Goal: Contribute content: Add original content to the website for others to see

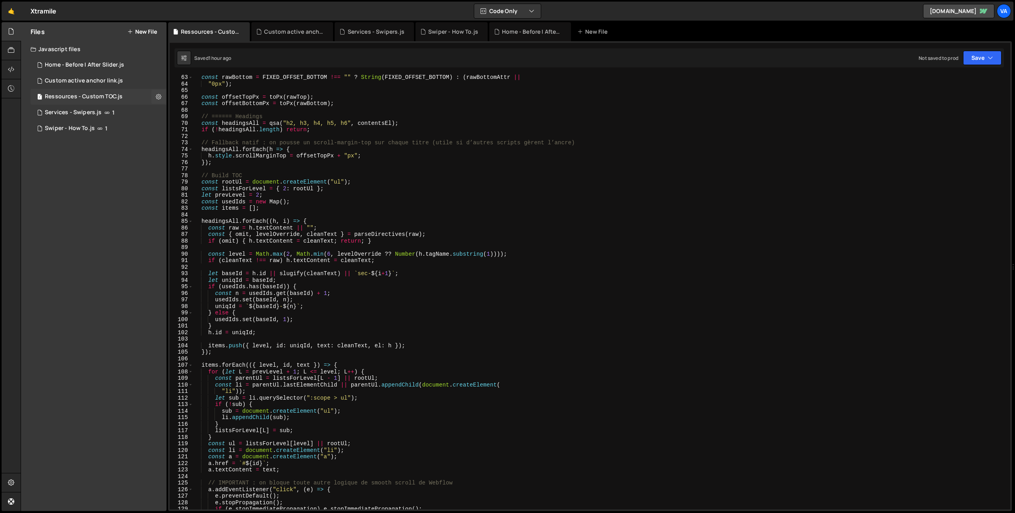
scroll to position [406, 0]
click at [8, 11] on link "🤙" at bounding box center [11, 11] width 19 height 19
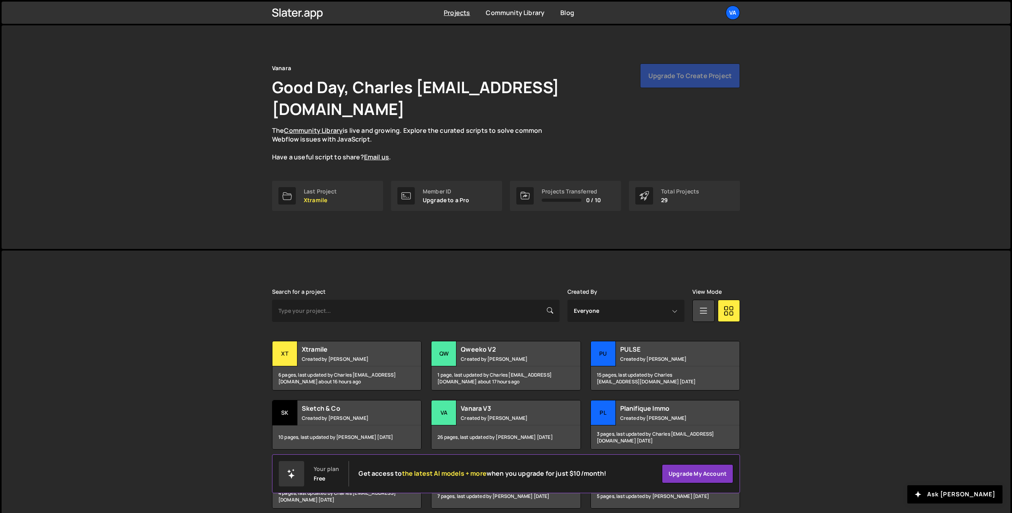
scroll to position [36, 0]
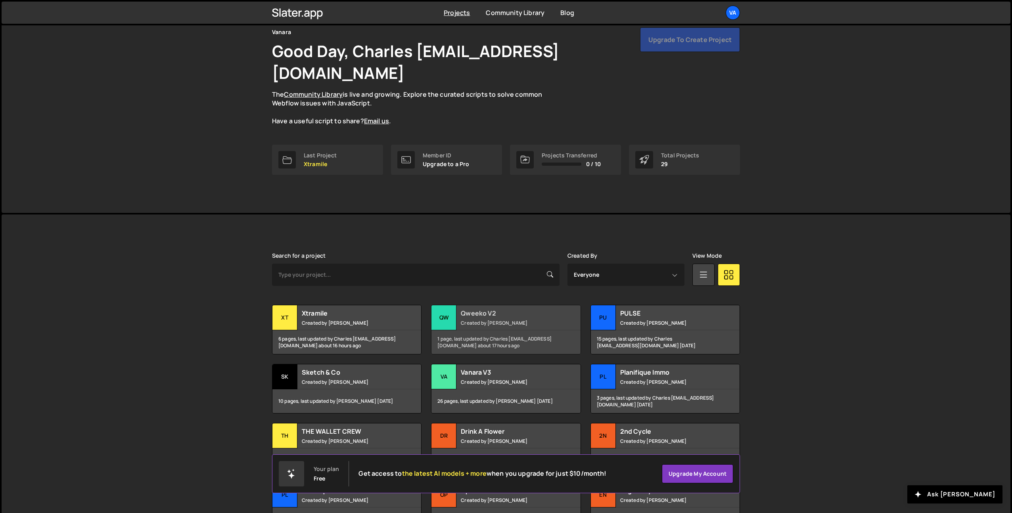
click at [521, 309] on h2 "Qweeko V2" at bounding box center [509, 313] width 96 height 9
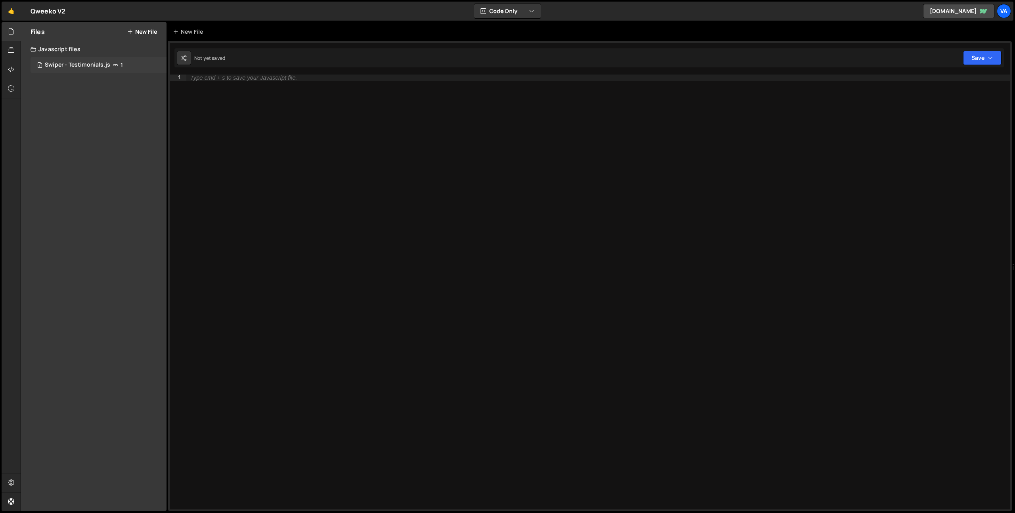
click at [71, 63] on div "Swiper - Testimonials.js" at bounding box center [77, 64] width 65 height 7
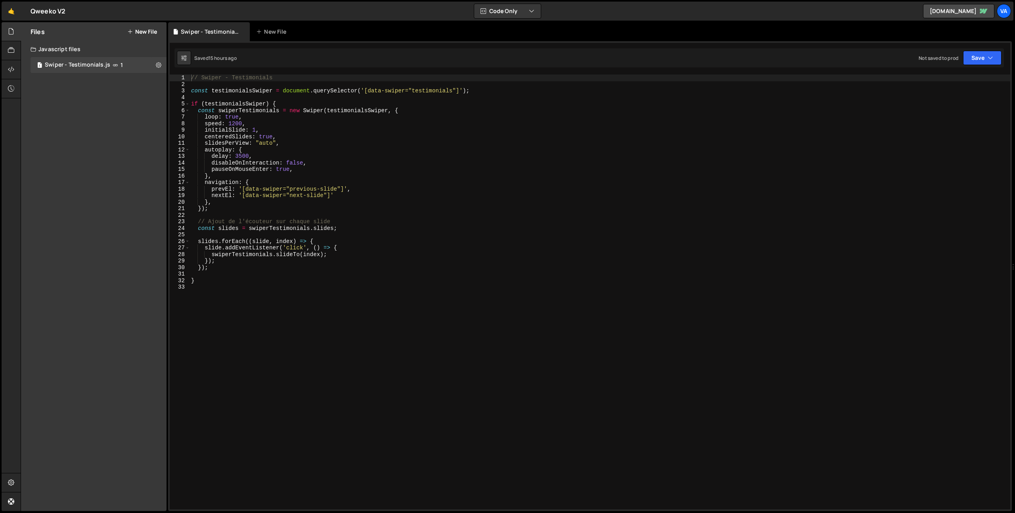
click at [147, 32] on button "New File" at bounding box center [142, 32] width 30 height 6
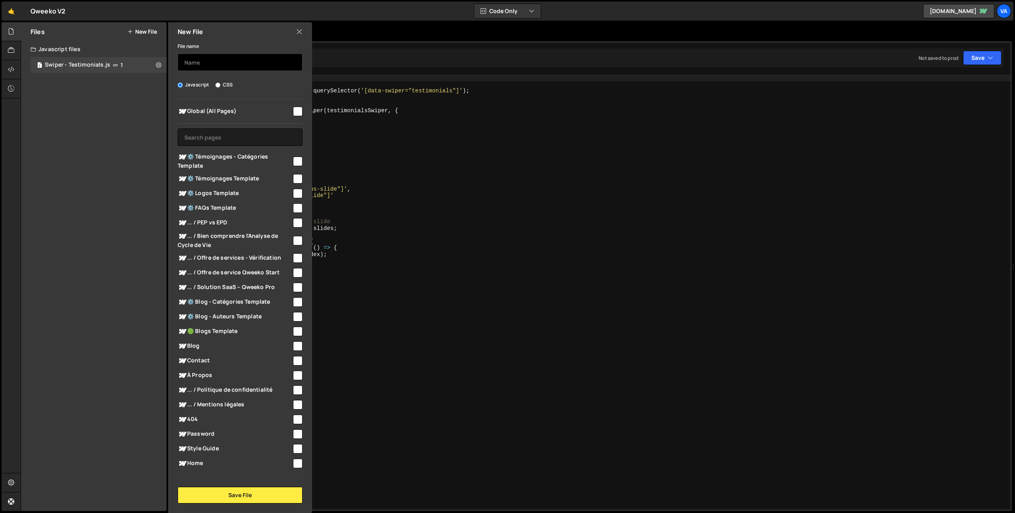
click at [194, 66] on input "text" at bounding box center [240, 62] width 125 height 17
drag, startPoint x: 247, startPoint y: 59, endPoint x: 249, endPoint y: 66, distance: 6.9
click at [247, 61] on input "Solution SaaS - Swiper industriels" at bounding box center [240, 62] width 125 height 17
type input "Solution SaaS - Swiper Industriels"
click at [294, 289] on input "checkbox" at bounding box center [298, 288] width 10 height 10
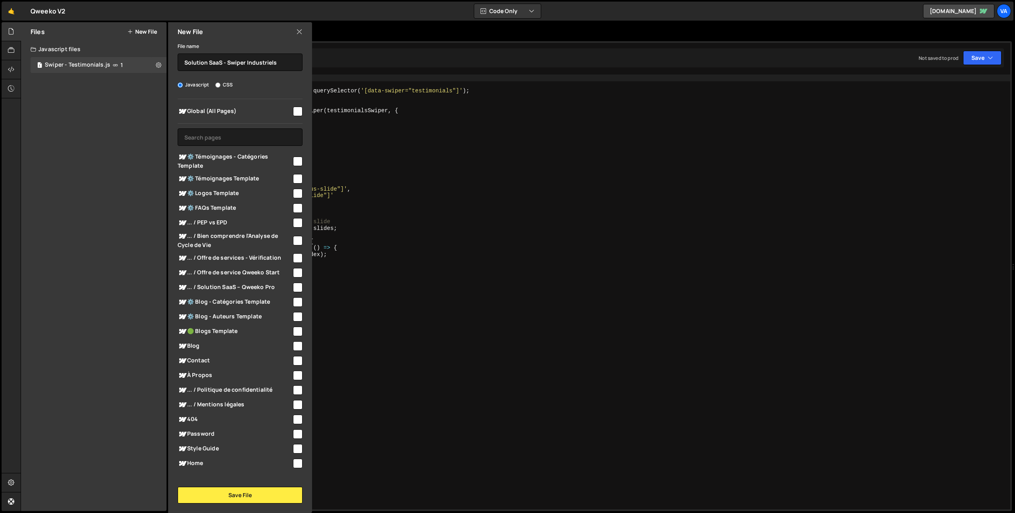
checkbox input "true"
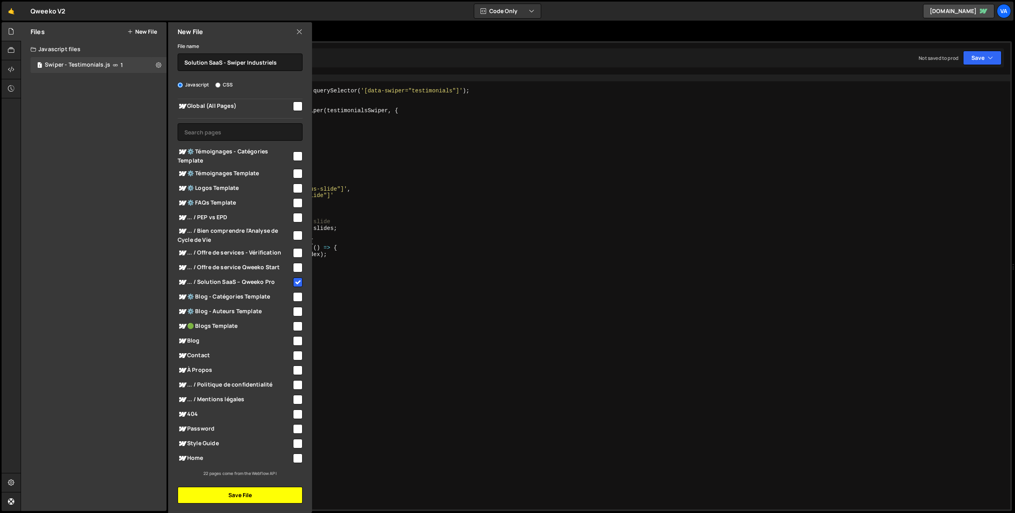
click at [244, 493] on button "Save File" at bounding box center [240, 495] width 125 height 17
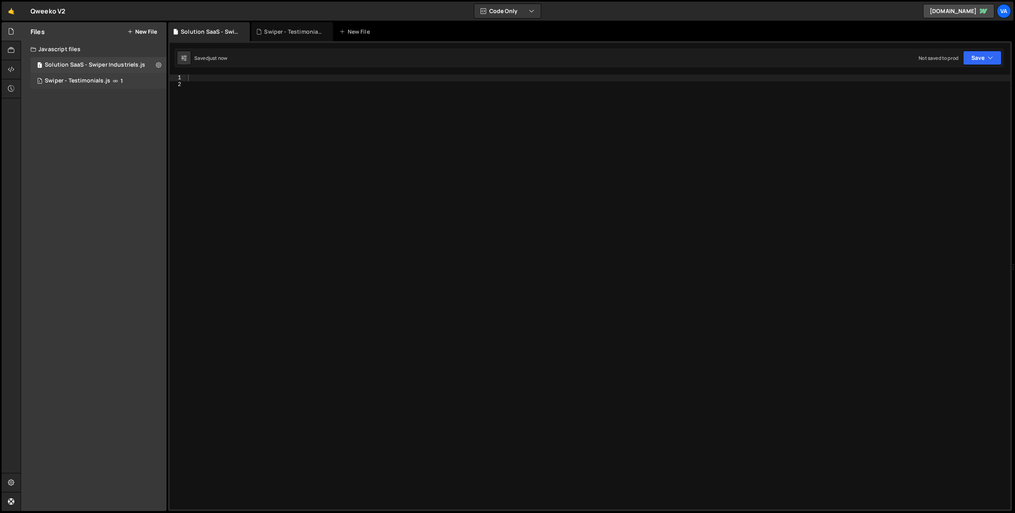
click at [128, 82] on div "1 Swiper - Testimonials.js 1" at bounding box center [99, 81] width 136 height 16
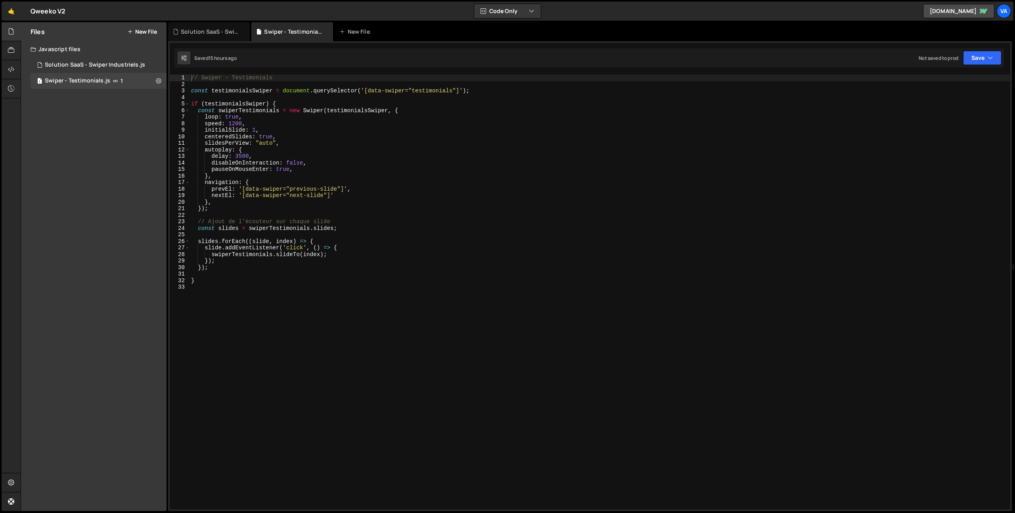
click at [268, 320] on div "// Swiper - Testimonials const testimonialsSwiper = document . querySelector ( …" at bounding box center [599, 299] width 821 height 448
type textarea "}"
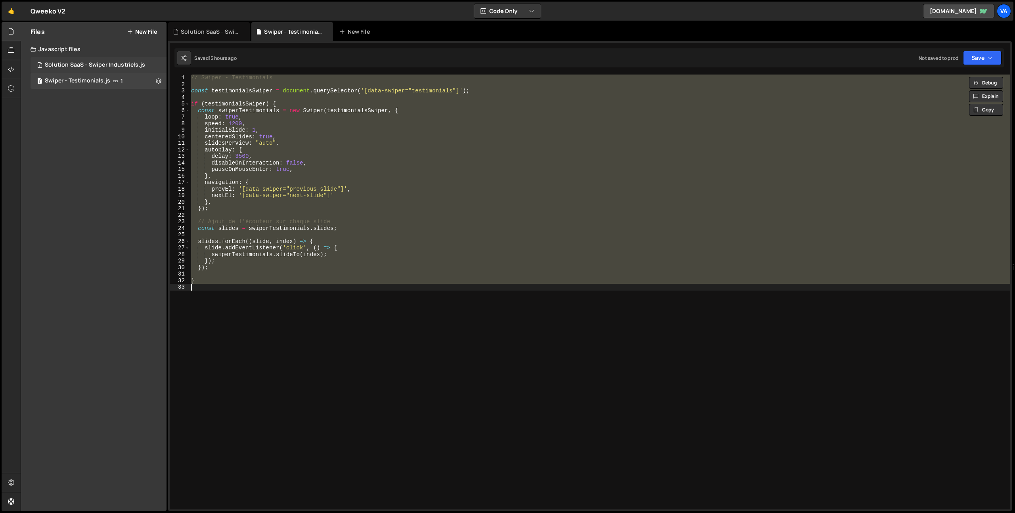
click at [95, 61] on div "Solution SaaS - Swiper Industriels.js" at bounding box center [95, 64] width 100 height 7
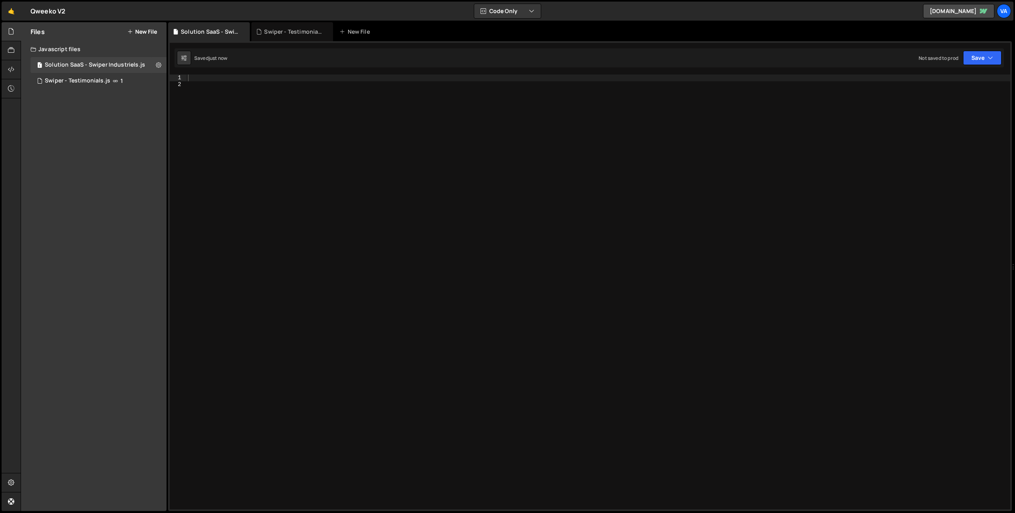
click at [262, 179] on div at bounding box center [598, 299] width 824 height 448
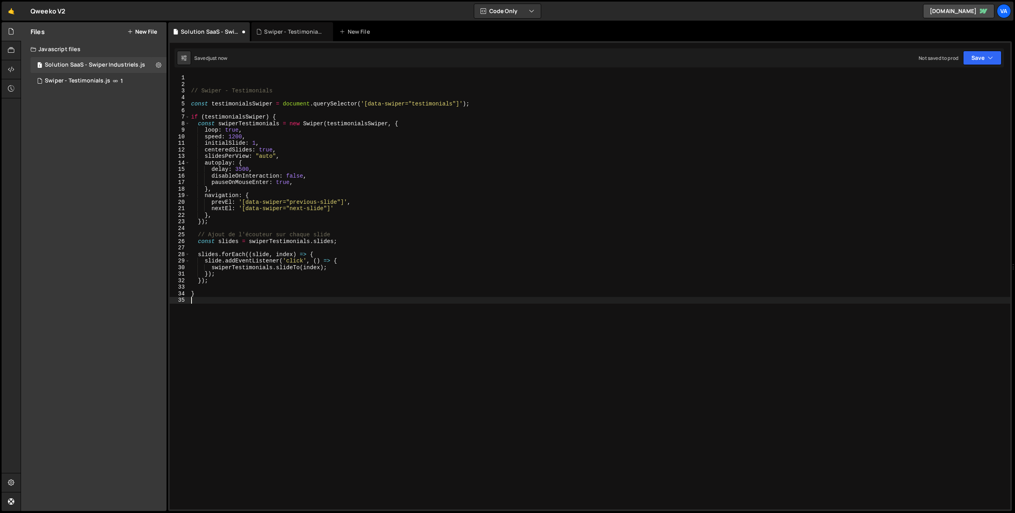
click at [194, 78] on div "// Swiper - Testimonials const testimonialsSwiper = document . querySelector ( …" at bounding box center [599, 299] width 821 height 448
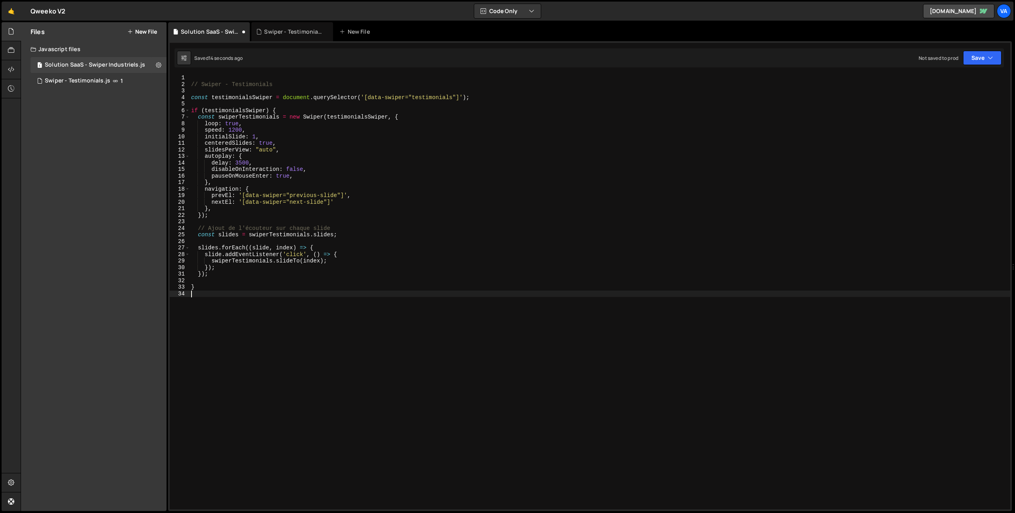
click at [240, 370] on div "// Swiper - Testimonials const testimonialsSwiper = document . querySelector ( …" at bounding box center [599, 299] width 821 height 448
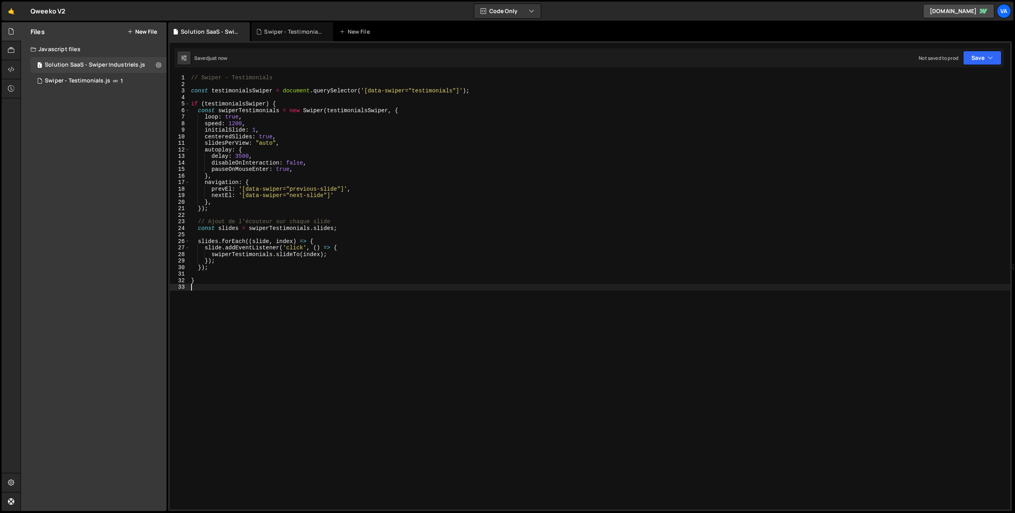
click at [246, 78] on div "// Swiper - Testimonials const testimonialsSwiper = document . querySelector ( …" at bounding box center [599, 299] width 821 height 448
type textarea "// Swiper - Industriels"
click at [306, 320] on div "// Swiper - Industriels const testimonialsSwiper = document . querySelector ( '…" at bounding box center [599, 299] width 821 height 448
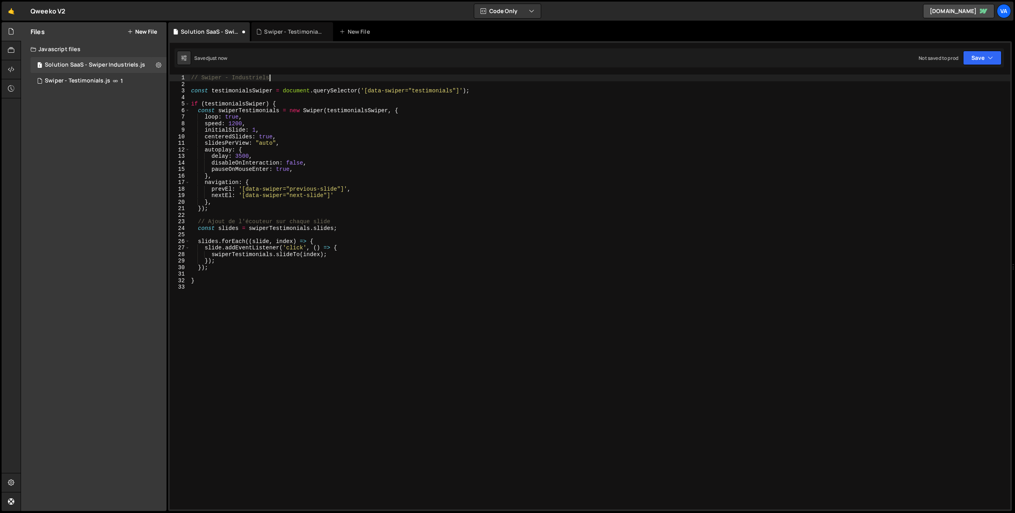
scroll to position [0, 0]
click at [424, 91] on div "// Swiper - Industriels const testimonialsSwiper = document . querySelector ( '…" at bounding box center [599, 299] width 821 height 448
click at [426, 91] on div "// Swiper - Industriels const testimonialsSwiper = document . querySelector ( '…" at bounding box center [599, 299] width 821 height 448
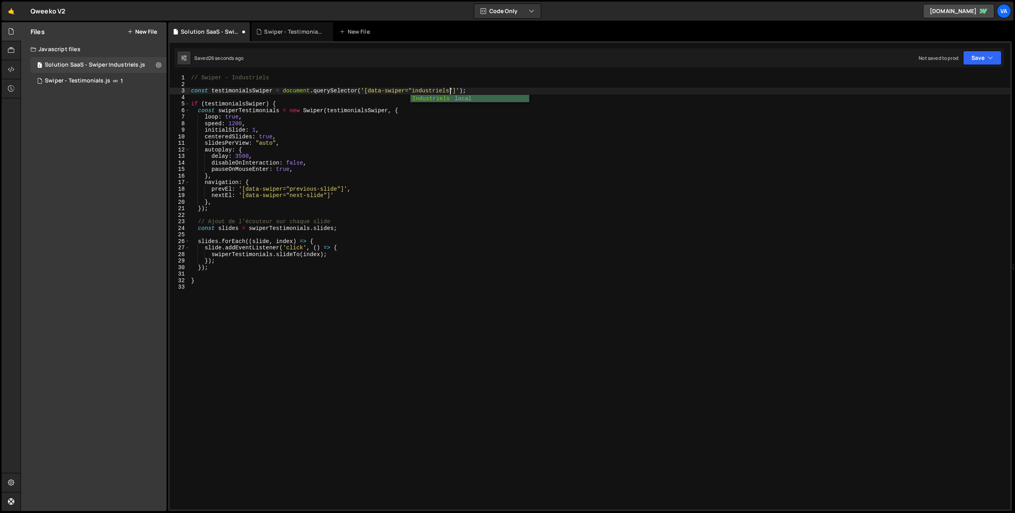
click at [411, 144] on div "// Swiper - Industriels const testimonialsSwiper = document . querySelector ( '…" at bounding box center [599, 299] width 821 height 448
click at [299, 137] on div "// Swiper - Industriels const testimonialsSwiper = document . querySelector ( '…" at bounding box center [599, 299] width 821 height 448
click at [249, 91] on div "// Swiper - Industriels const testimonialsSwiper = document . querySelector ( '…" at bounding box center [599, 299] width 821 height 448
drag, startPoint x: 253, startPoint y: 91, endPoint x: 246, endPoint y: 91, distance: 6.7
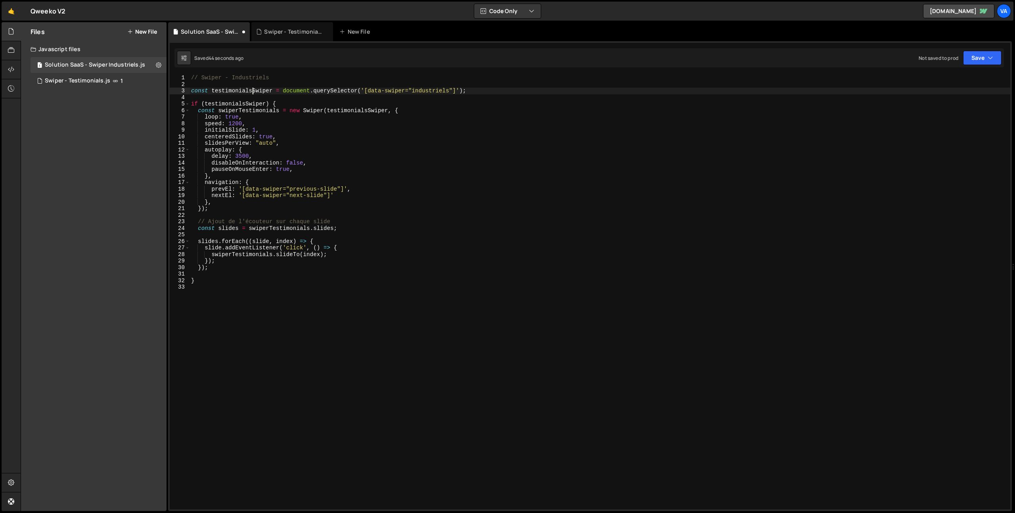
click at [246, 91] on div "// Swiper - Industriels const testimonialsSwiper = document . querySelector ( '…" at bounding box center [599, 299] width 821 height 448
click at [246, 91] on div "// Swiper - Industriels const testimonialsSwiper = document . querySelector ( '…" at bounding box center [599, 292] width 821 height 435
drag, startPoint x: 248, startPoint y: 91, endPoint x: 212, endPoint y: 92, distance: 36.5
click at [212, 92] on div "// Swiper - Industriels const testimonialsSwiper = document . querySelector ( '…" at bounding box center [599, 299] width 821 height 448
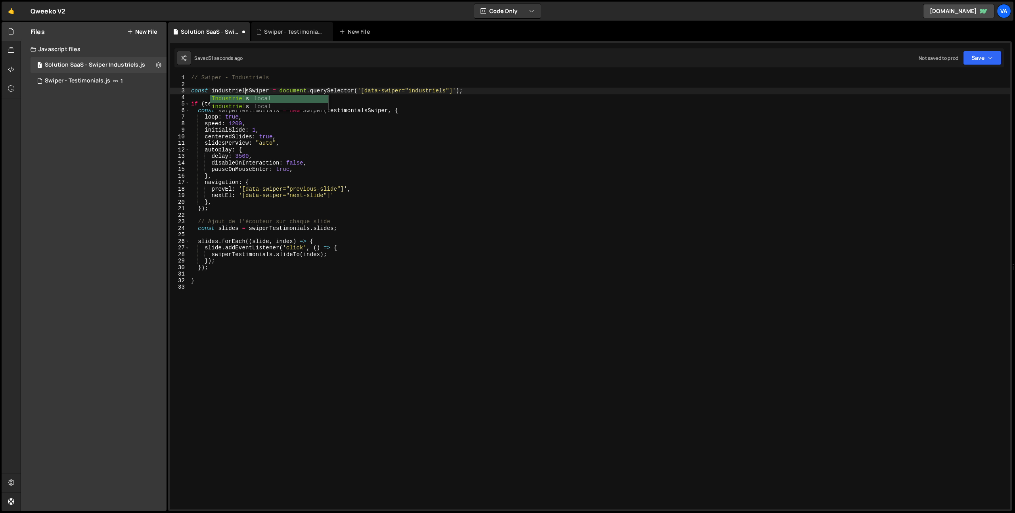
click at [344, 91] on div "// Swiper - Industriels const industrielsSwiper = document . querySelector ( '[…" at bounding box center [599, 299] width 821 height 448
click at [241, 90] on div "// Swiper - Industriels const industrielsSwiper = document . querySelector ( '[…" at bounding box center [599, 299] width 821 height 448
click at [228, 103] on div "// Swiper - Industriels const industrielsSwiper = document . querySelector ( '[…" at bounding box center [599, 299] width 821 height 448
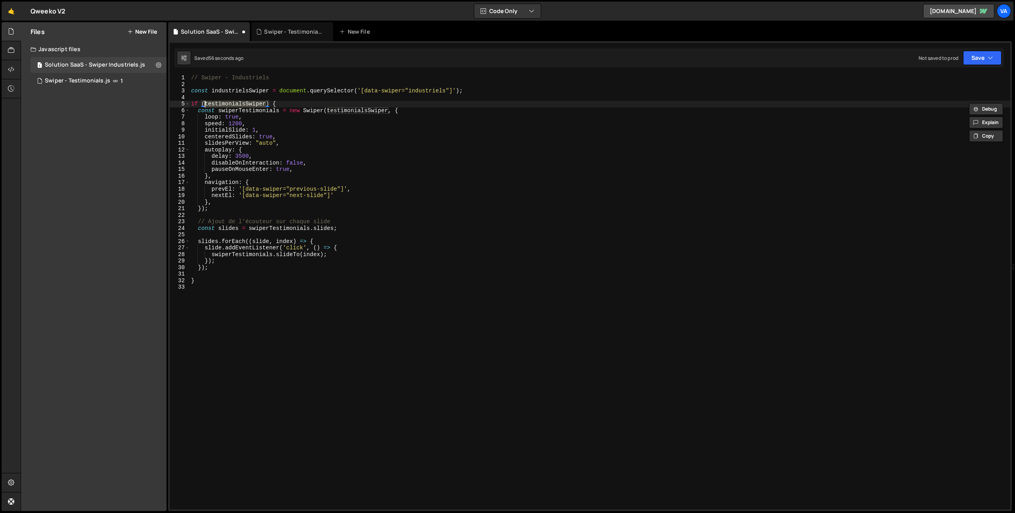
paste textarea "industrie"
drag, startPoint x: 278, startPoint y: 111, endPoint x: 239, endPoint y: 113, distance: 39.3
click at [239, 113] on div "// Swiper - Industriels const industrielsSwiper = document . querySelector ( '[…" at bounding box center [599, 299] width 821 height 448
click at [353, 110] on div "// Swiper - Industriels const industrielsSwiper = document . querySelector ( '[…" at bounding box center [599, 299] width 821 height 448
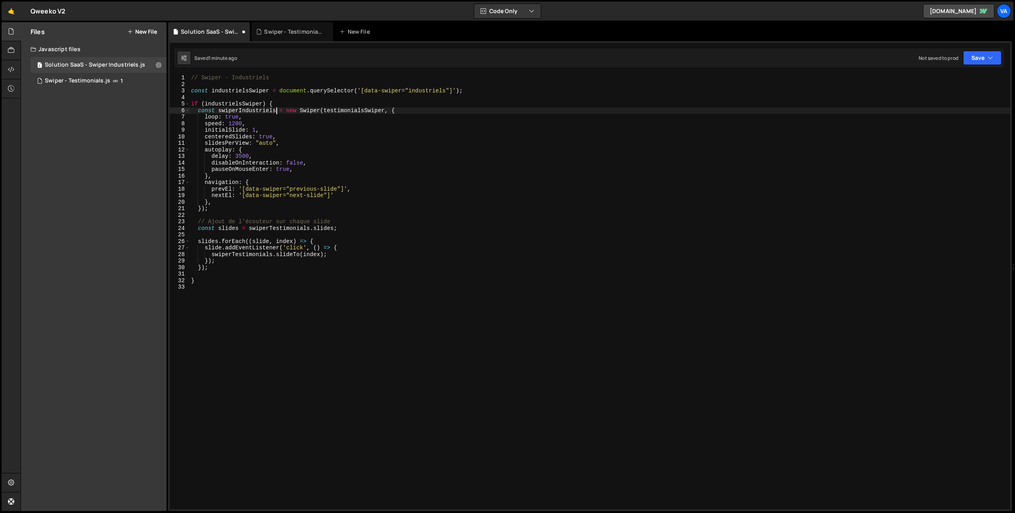
click at [353, 110] on div "// Swiper - Industriels const industrielsSwiper = document . querySelector ( '[…" at bounding box center [599, 299] width 821 height 448
paste textarea "industrie"
click at [237, 254] on div "// Swiper - Industriels const industrielsSwiper = document . querySelector ( '[…" at bounding box center [599, 299] width 821 height 448
paste textarea "industrielsSwiper"
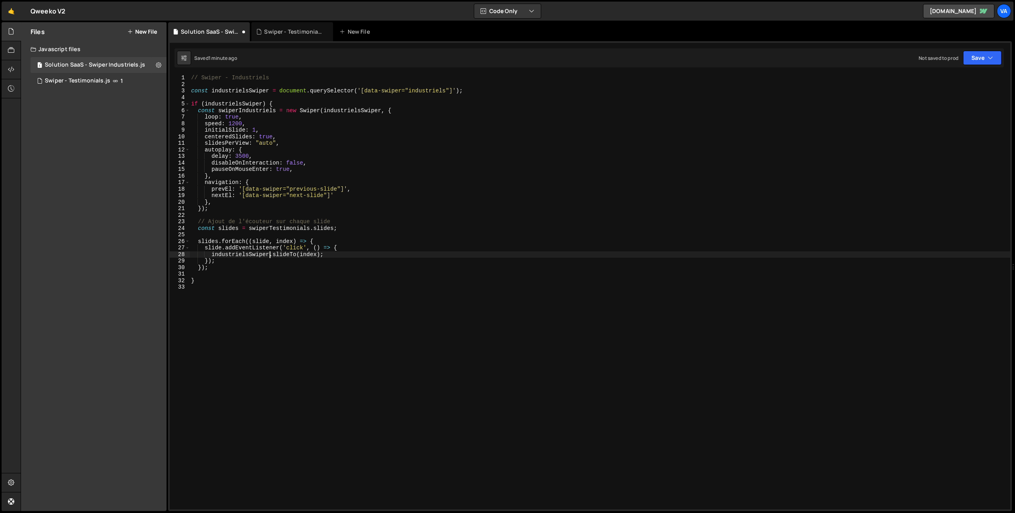
click at [245, 110] on div "// Swiper - Industriels const industrielsSwiper = document . querySelector ( '[…" at bounding box center [599, 299] width 821 height 448
click at [239, 256] on div "// Swiper - Industriels const industrielsSwiper = document . querySelector ( '[…" at bounding box center [599, 299] width 821 height 448
paste textarea "swiperIndustriels"
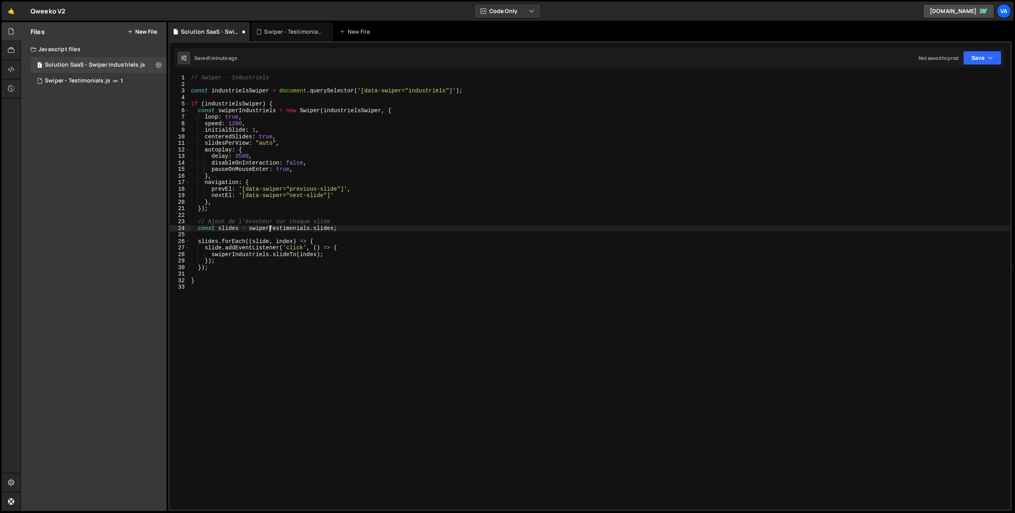
click at [271, 229] on div "// Swiper - Industriels const industrielsSwiper = document . querySelector ( '[…" at bounding box center [599, 299] width 821 height 448
paste textarea "Industrie"
click at [206, 137] on div "// Swiper - Industriels const industrielsSwiper = document . querySelector ( '[…" at bounding box center [599, 299] width 821 height 448
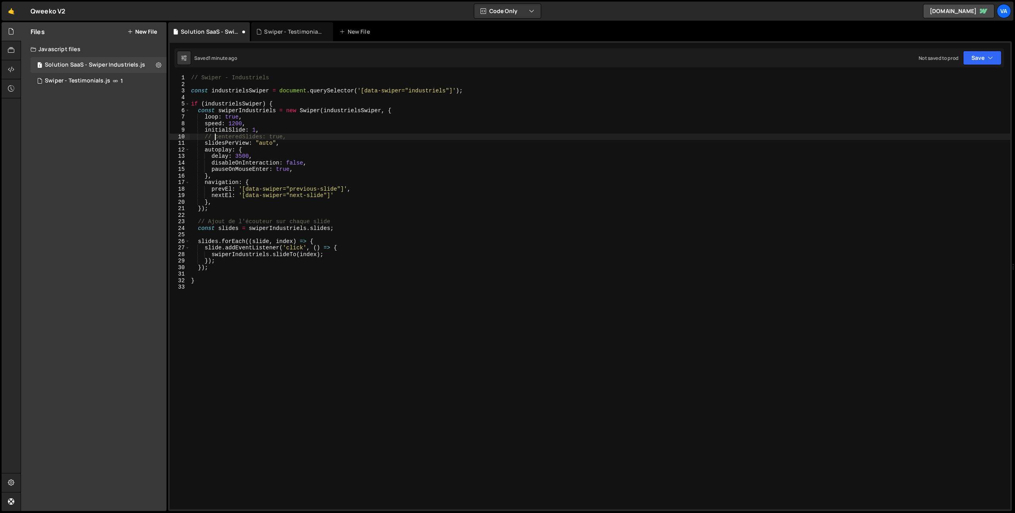
click at [206, 130] on div "// Swiper - Industriels const industrielsSwiper = document . querySelector ( '[…" at bounding box center [599, 299] width 821 height 448
click at [235, 122] on div "// Swiper - Industriels const industrielsSwiper = document . querySelector ( '[…" at bounding box center [599, 299] width 821 height 448
click at [395, 141] on div "// Swiper - Industriels const industrielsSwiper = document . querySelector ( '[…" at bounding box center [599, 299] width 821 height 448
type textarea "slidesPerView: "auto","
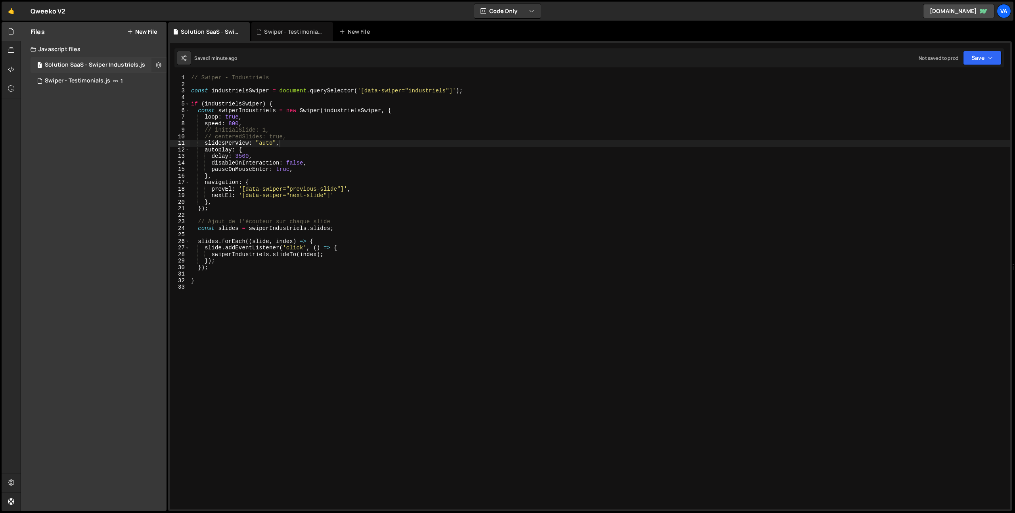
click at [160, 64] on icon at bounding box center [159, 65] width 6 height 8
click at [202, 97] on button "Edit External Scripts" at bounding box center [207, 98] width 78 height 16
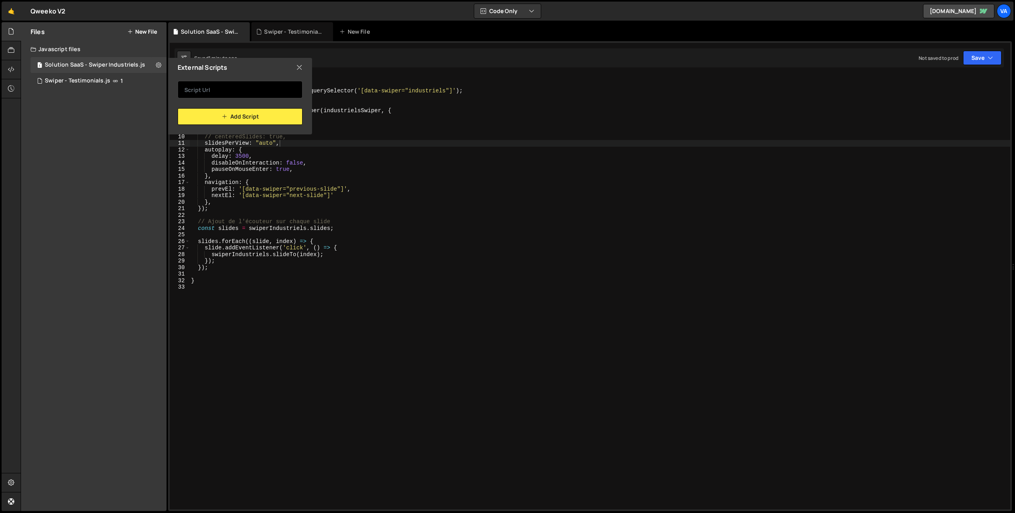
click at [249, 88] on input "text" at bounding box center [240, 89] width 125 height 17
paste input "https://cdn.jsdelivr.net/npm/swiper@12/swiper-bundle.min.js"
type input "https://cdn.jsdelivr.net/npm/swiper@12/swiper-bundle.min.js"
click at [239, 119] on button "Add Script" at bounding box center [240, 116] width 125 height 17
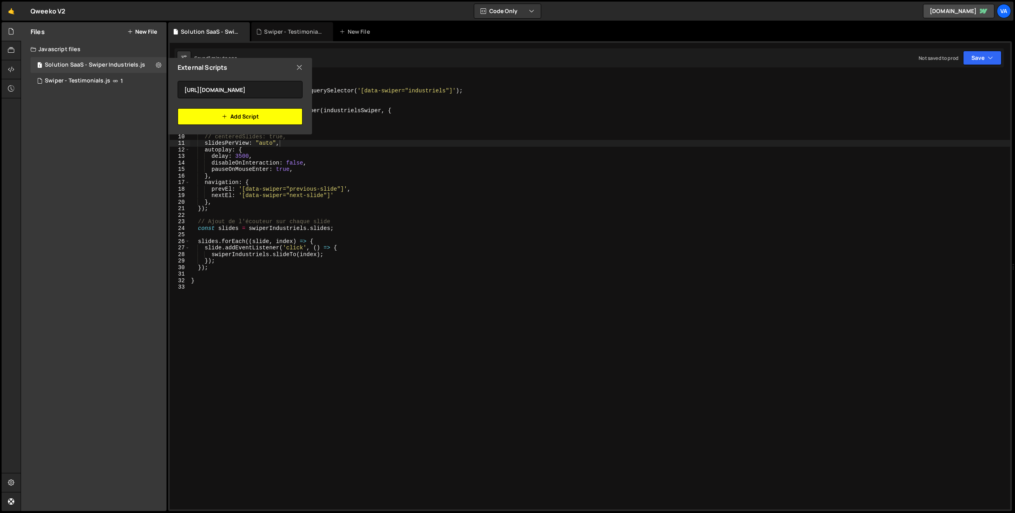
scroll to position [0, 0]
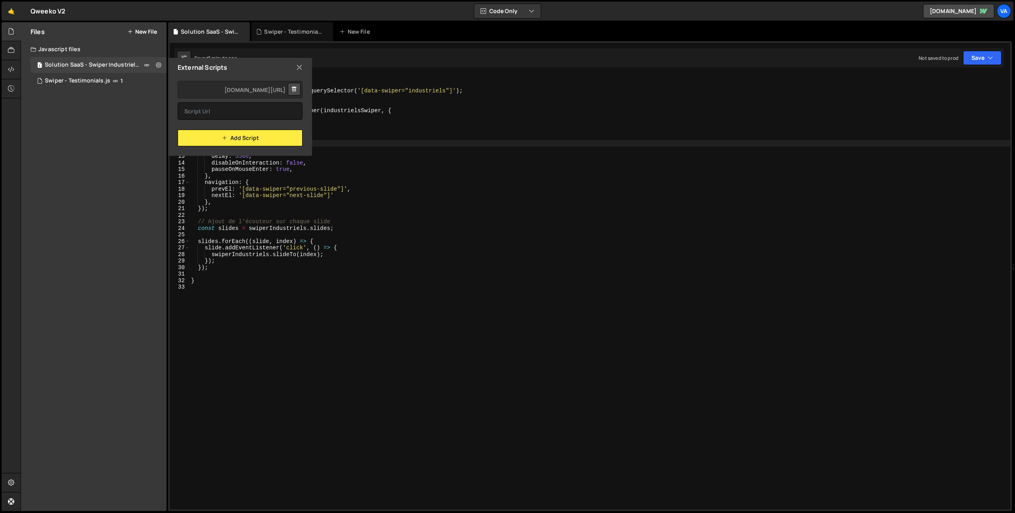
click at [346, 318] on div "// Swiper - Industriels const industrielsSwiper = document . querySelector ( '[…" at bounding box center [599, 299] width 821 height 448
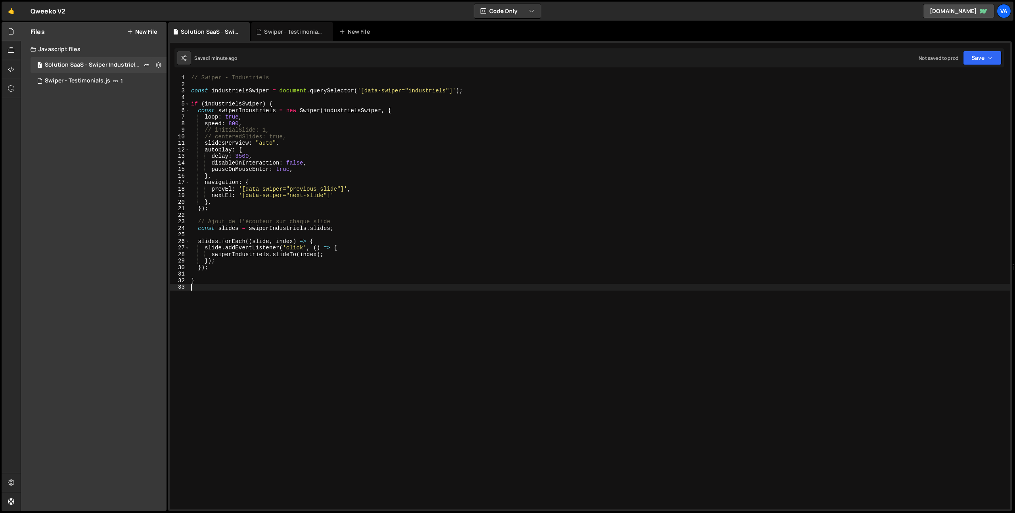
click at [215, 131] on div "// Swiper - Industriels const industrielsSwiper = document . querySelector ( '[…" at bounding box center [599, 299] width 821 height 448
click at [204, 117] on div "// Swiper - Industriels const industrielsSwiper = document . querySelector ( '[…" at bounding box center [599, 299] width 821 height 448
click at [459, 230] on div "// Swiper - Industriels const industrielsSwiper = document . querySelector ( '[…" at bounding box center [599, 299] width 821 height 448
click at [204, 150] on div "// Swiper - Industriels const industrielsSwiper = document . querySelector ( '[…" at bounding box center [599, 299] width 821 height 448
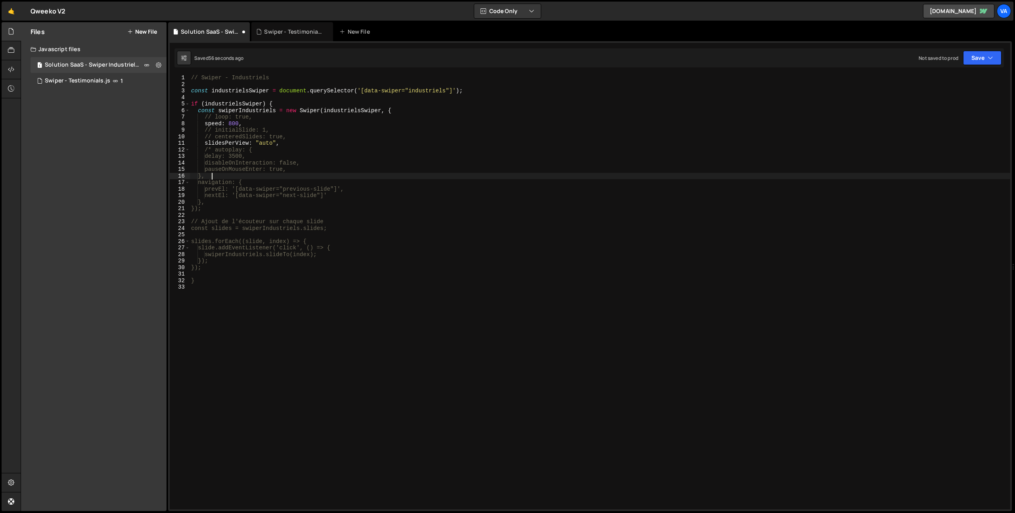
click at [230, 174] on div "// Swiper - Industriels const industrielsSwiper = document . querySelector ( '[…" at bounding box center [599, 299] width 821 height 448
type textarea "}, */"
click at [272, 332] on div "// Swiper - Industriels const industrielsSwiper = document . querySelector ( '[…" at bounding box center [599, 299] width 821 height 448
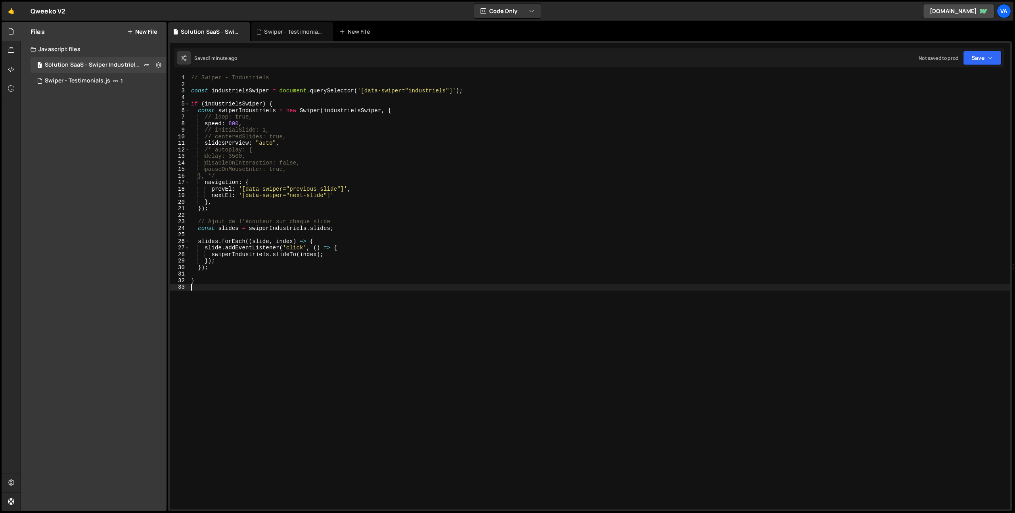
type textarea "}"
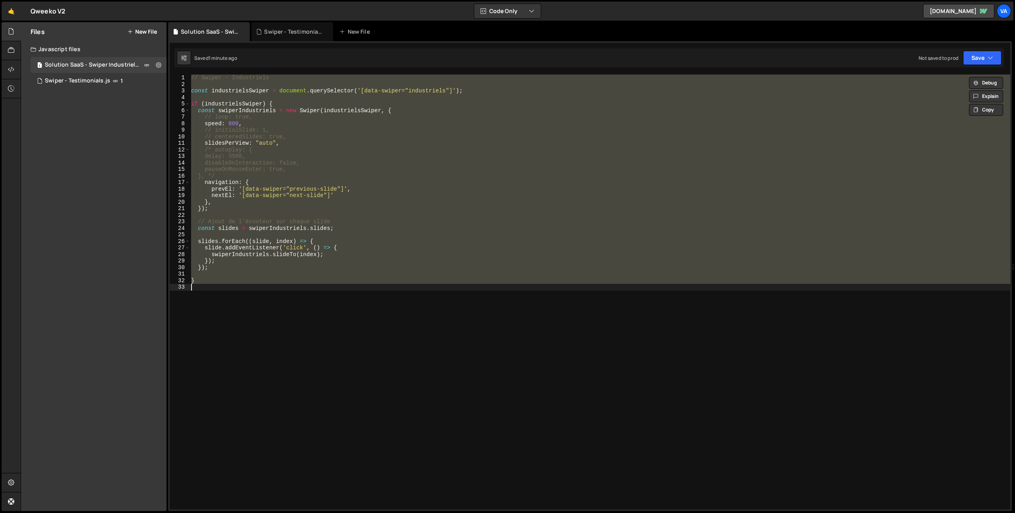
click at [275, 346] on div "// Swiper - Industriels const industrielsSwiper = document . querySelector ( '[…" at bounding box center [599, 292] width 821 height 435
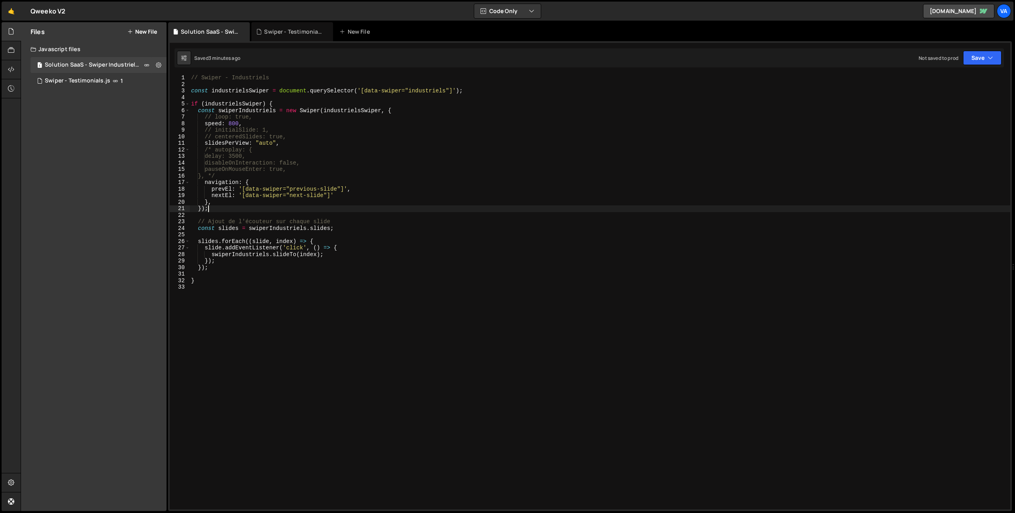
click at [293, 210] on div "// Swiper - Industriels const industrielsSwiper = document . querySelector ( '[…" at bounding box center [599, 299] width 821 height 448
type textarea "});"
paste textarea "}"
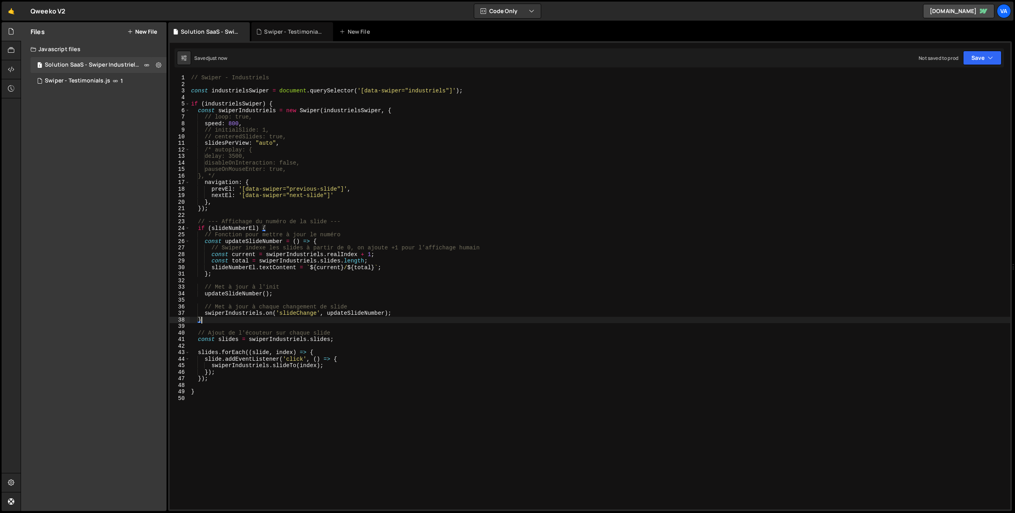
click at [469, 90] on div "// Swiper - Industriels const industrielsSwiper = document . querySelector ( '[…" at bounding box center [599, 299] width 821 height 448
type textarea "const industrielsSwiper = document.querySelector('[data-swiper="industriels"]');"
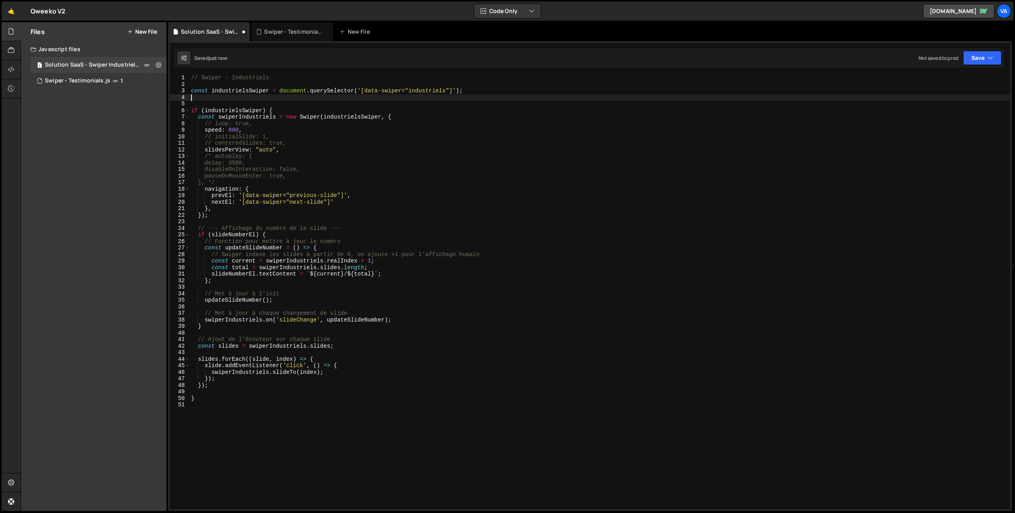
paste textarea "const slideNumberEl = document.querySelector('[data-swiper="slide-number"]');"
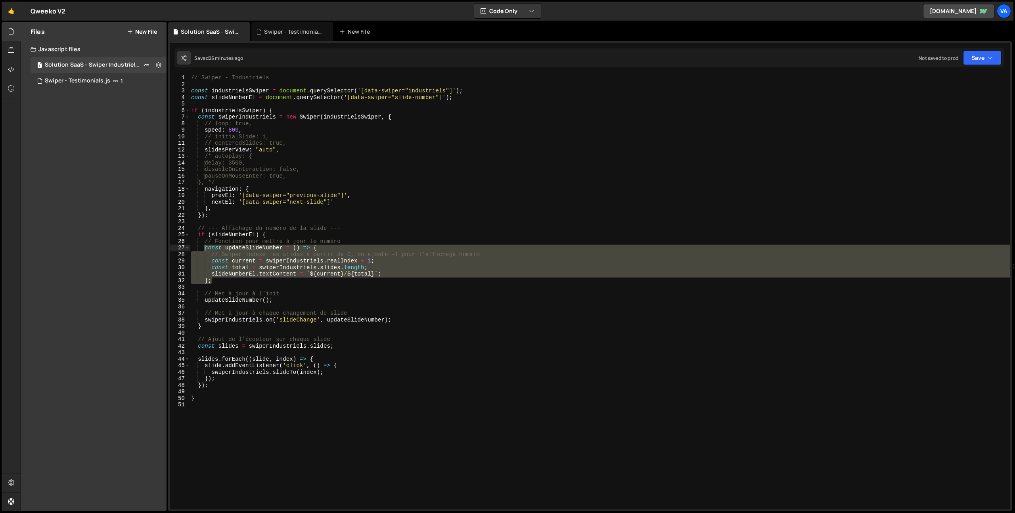
drag, startPoint x: 213, startPoint y: 280, endPoint x: 203, endPoint y: 247, distance: 34.4
click at [203, 247] on div "// Swiper - Industriels const industrielsSwiper = document . querySelector ( '[…" at bounding box center [599, 299] width 821 height 448
paste textarea "};"
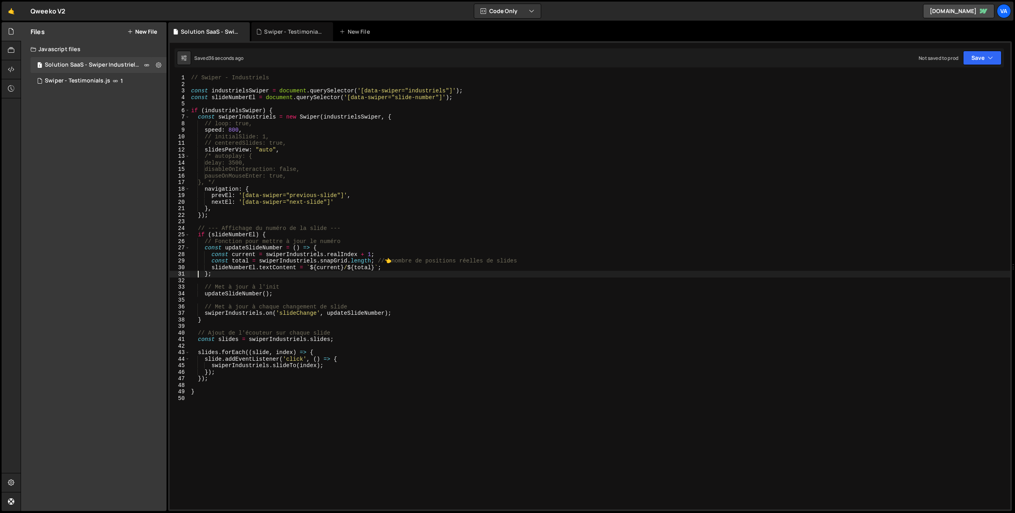
click at [262, 147] on div "// Swiper - Industriels const industrielsSwiper = document . querySelector ( '[…" at bounding box center [599, 299] width 821 height 448
drag, startPoint x: 276, startPoint y: 150, endPoint x: 256, endPoint y: 150, distance: 19.4
click at [256, 150] on div "// Swiper - Industriels const industrielsSwiper = document . querySelector ( '[…" at bounding box center [599, 299] width 821 height 448
type textarea "slidesPerView: 1,"
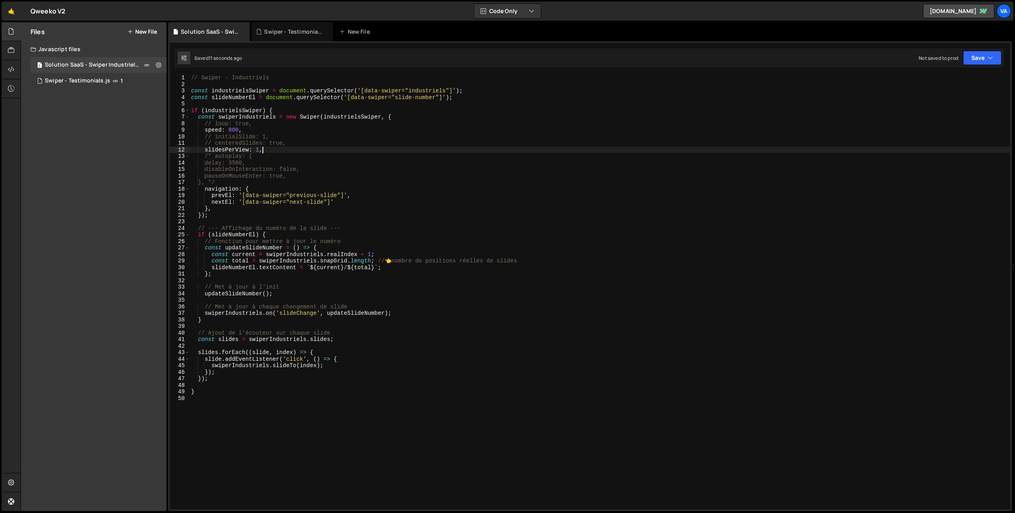
click at [264, 151] on div "// Swiper - Industriels const industrielsSwiper = document . querySelector ( '[…" at bounding box center [599, 299] width 821 height 448
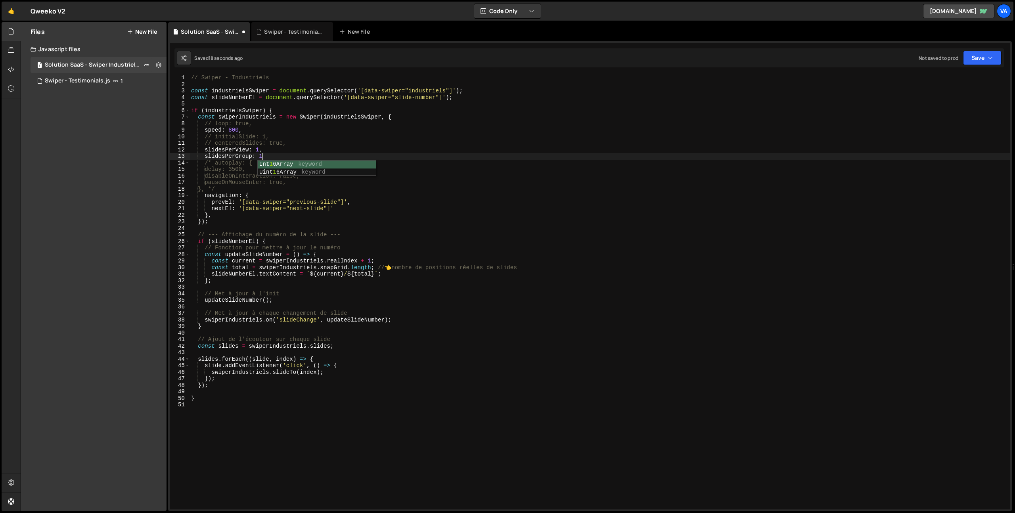
scroll to position [0, 5]
click at [258, 151] on div "// Swiper - Industriels const industrielsSwiper = document . querySelector ( '[…" at bounding box center [599, 299] width 821 height 448
click at [283, 149] on div "// Swiper - Industriels const industrielsSwiper = document . querySelector ( '[…" at bounding box center [599, 299] width 821 height 448
click at [205, 157] on div "// Swiper - Industriels const industrielsSwiper = document . querySelector ( '[…" at bounding box center [599, 299] width 821 height 448
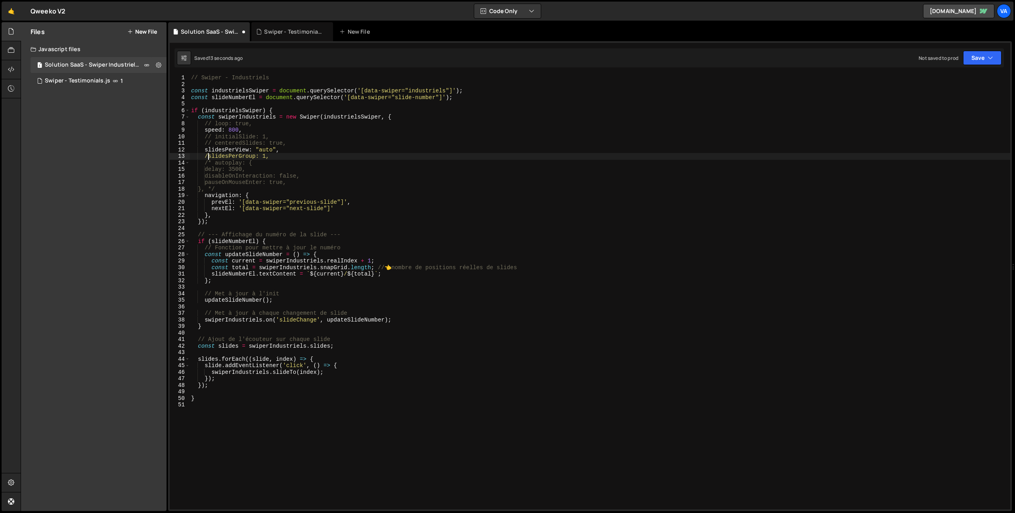
scroll to position [0, 1]
click at [213, 123] on div "// Swiper - Industriels const industrielsSwiper = document . querySelector ( '[…" at bounding box center [599, 299] width 821 height 448
click at [390, 165] on div "// Swiper - Industriels const industrielsSwiper = document . querySelector ( '[…" at bounding box center [599, 299] width 821 height 448
type textarea "/* autoplay: {"
